Goal: Task Accomplishment & Management: Manage account settings

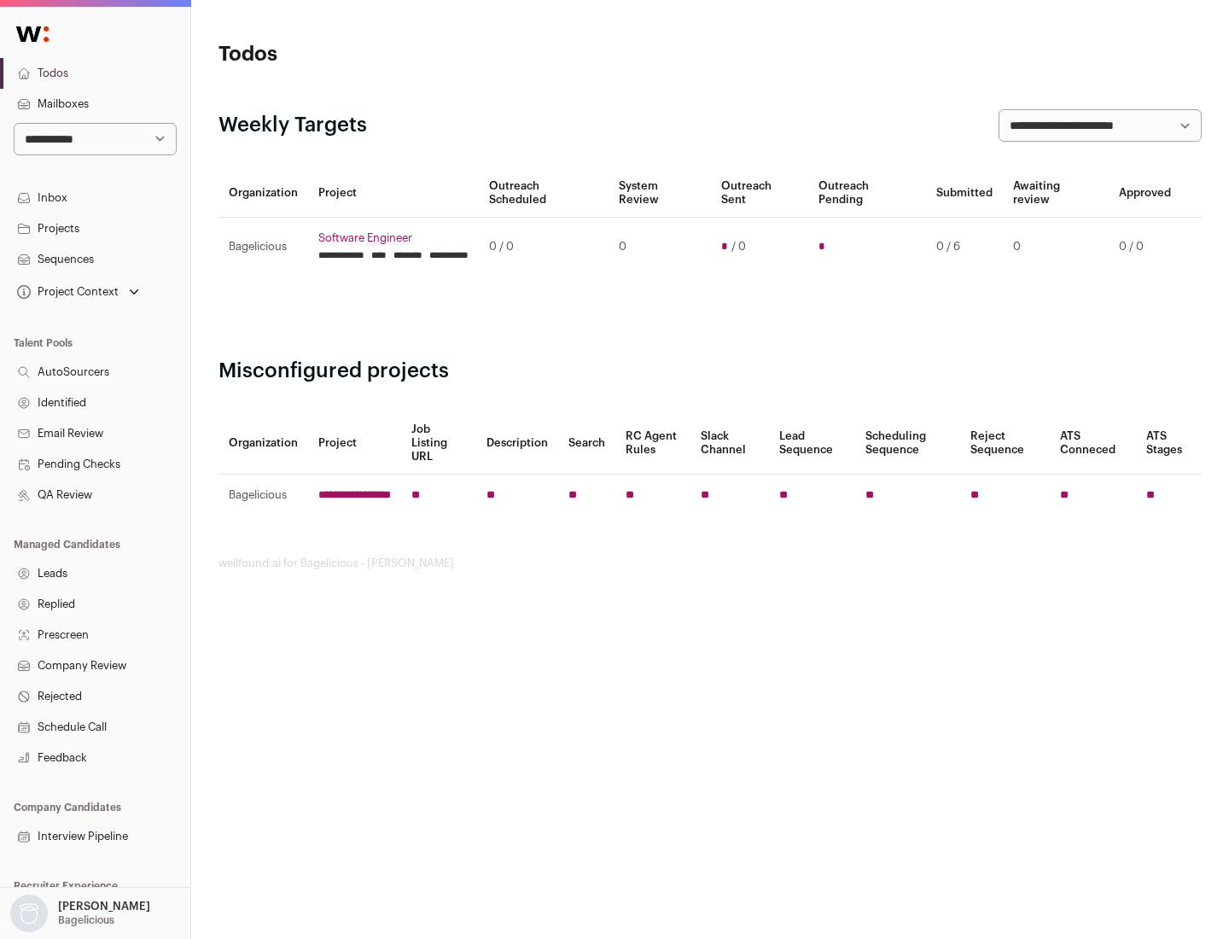
click at [95, 228] on link "Projects" at bounding box center [95, 228] width 190 height 31
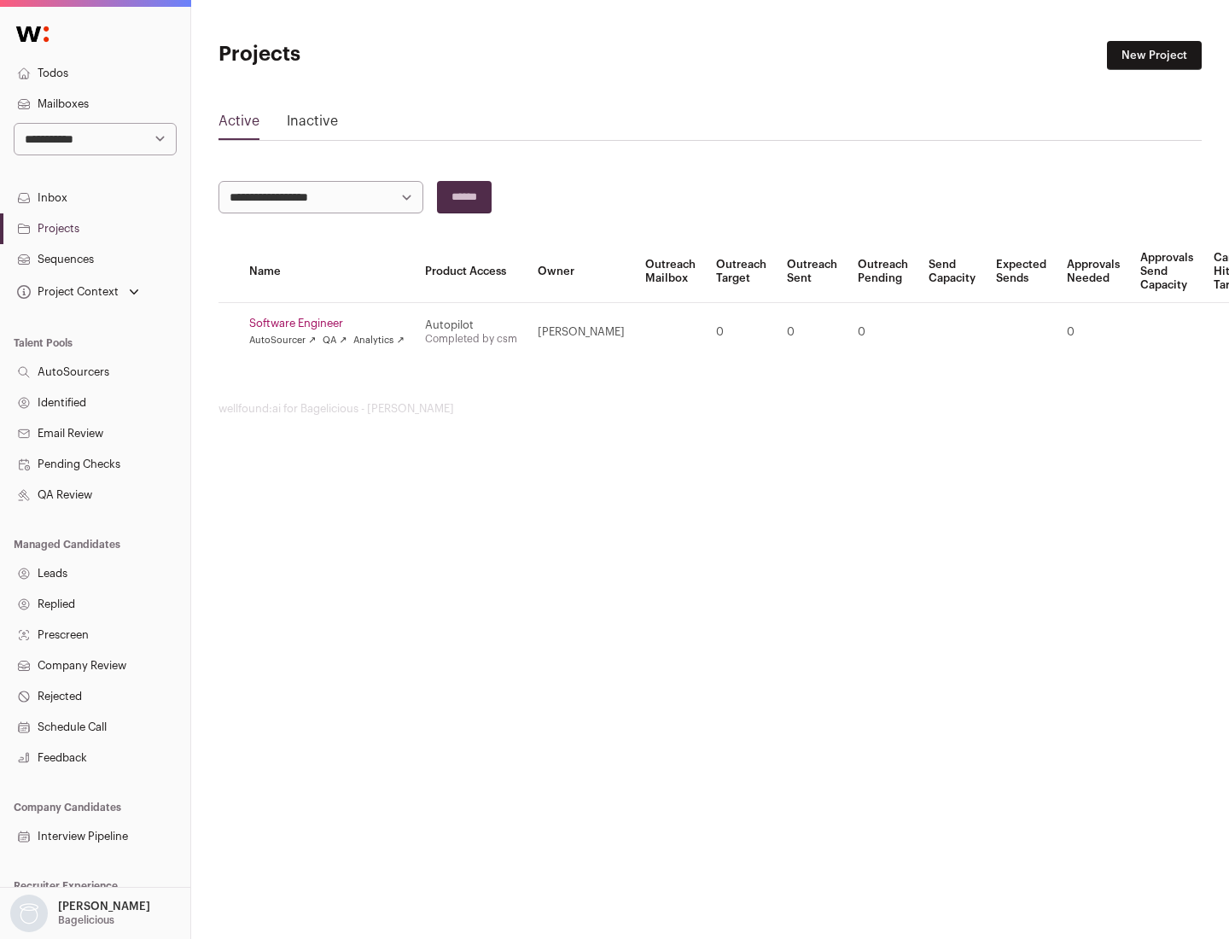
click at [332, 324] on link "Software Engineer" at bounding box center [326, 324] width 155 height 14
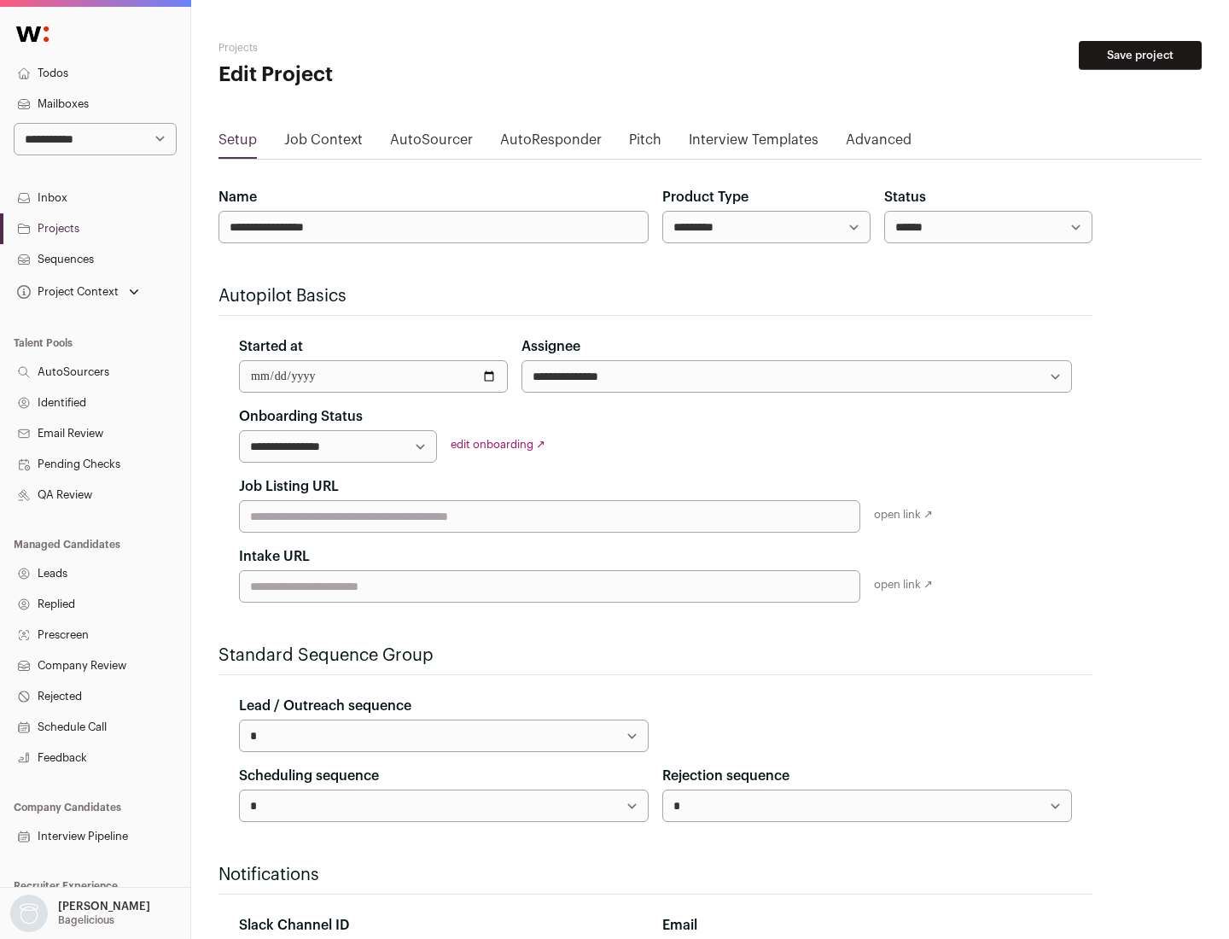
click at [1141, 55] on button "Save project" at bounding box center [1140, 55] width 123 height 29
